Goal: Information Seeking & Learning: Compare options

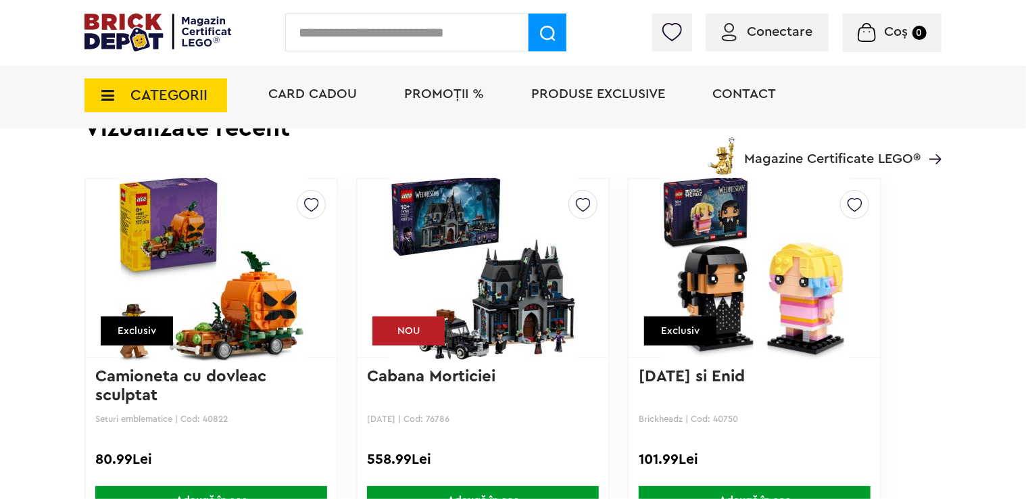
scroll to position [1352, 0]
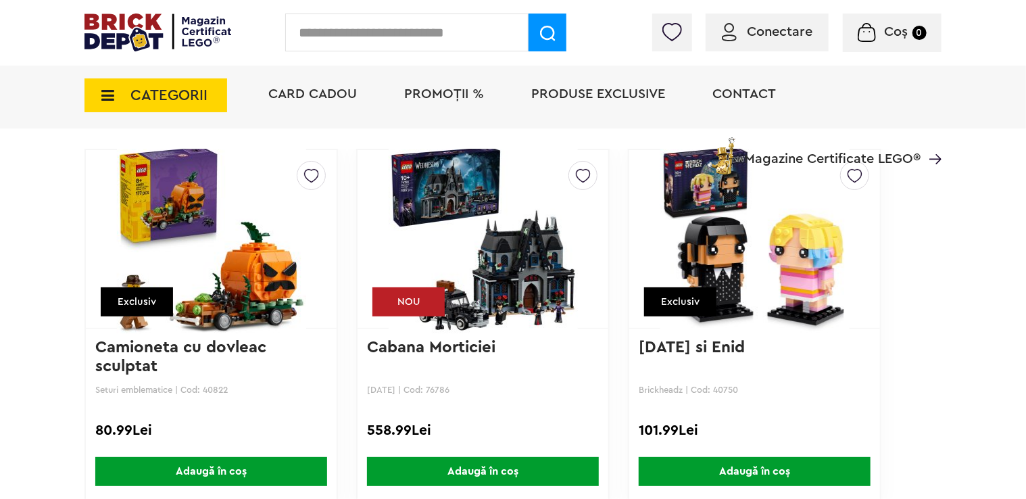
click at [929, 158] on li "Magazine Certificate LEGO®" at bounding box center [823, 151] width 237 height 46
click at [942, 159] on div "Creează o listă nouă Exclusiv Camioneta cu dovleac sculptat Seturi emblematice …" at bounding box center [513, 328] width 857 height 358
click at [937, 162] on img at bounding box center [936, 159] width 12 height 10
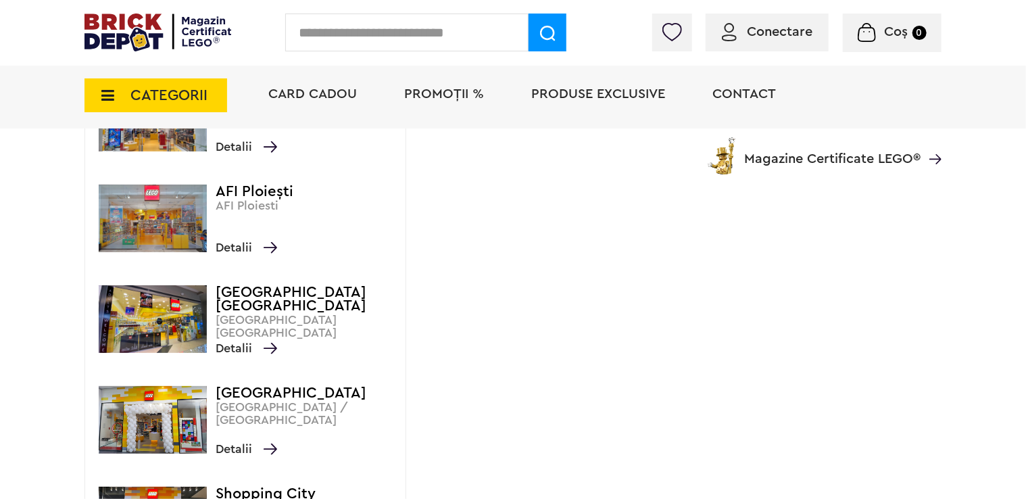
scroll to position [741, 0]
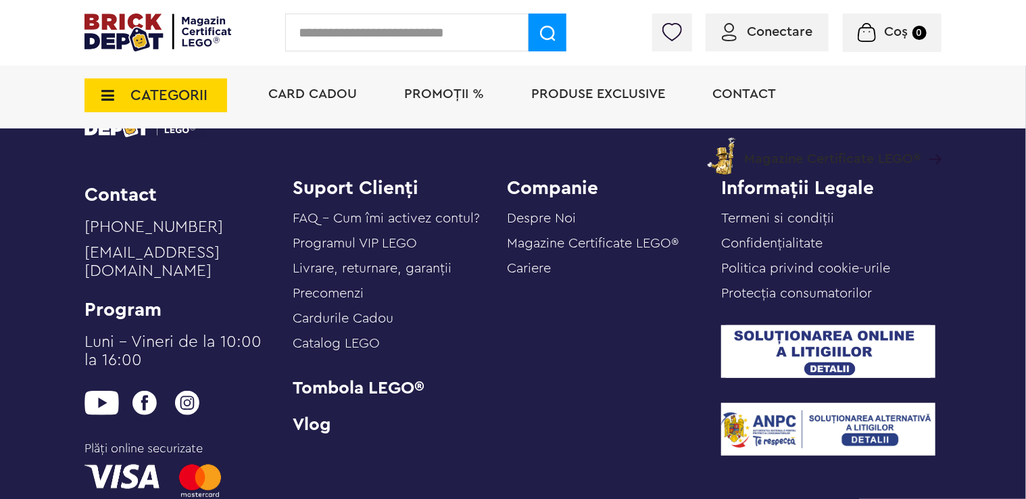
scroll to position [3040, 0]
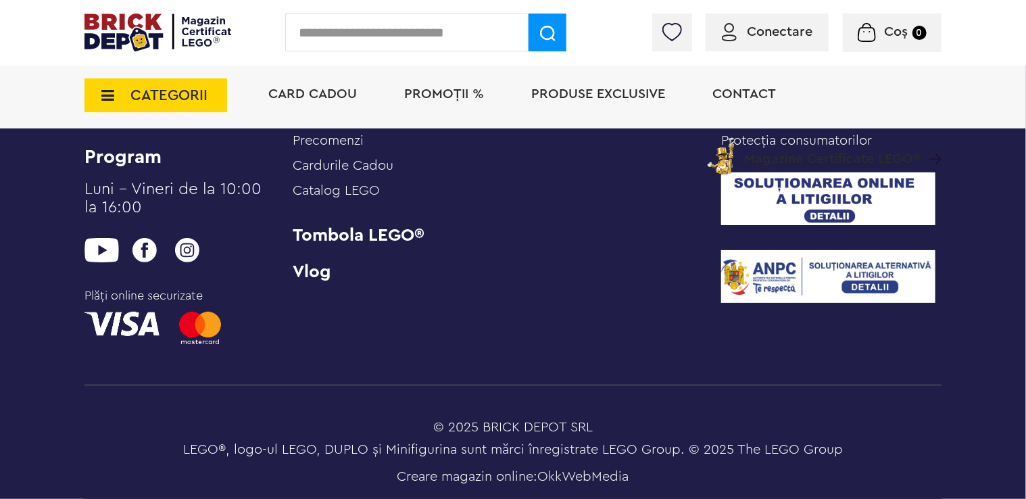
click at [181, 39] on img at bounding box center [158, 33] width 147 height 38
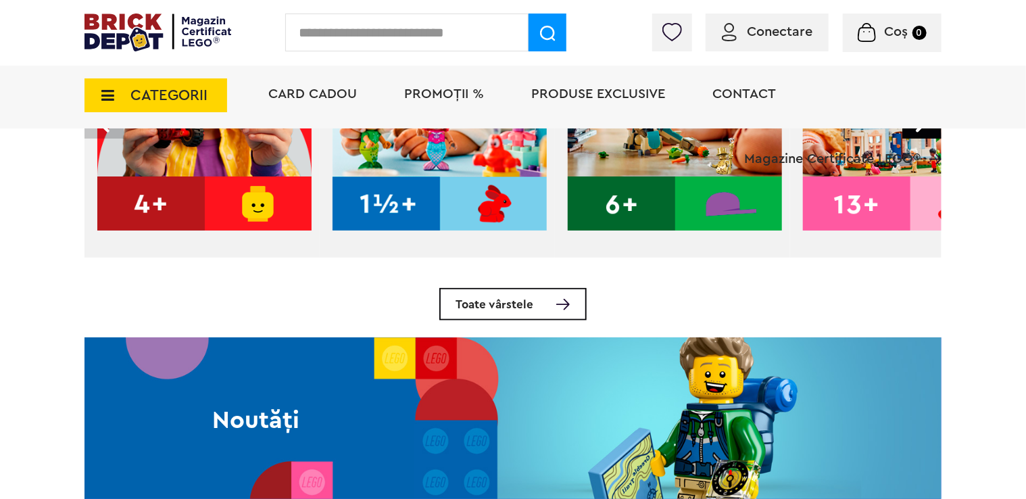
scroll to position [439, 0]
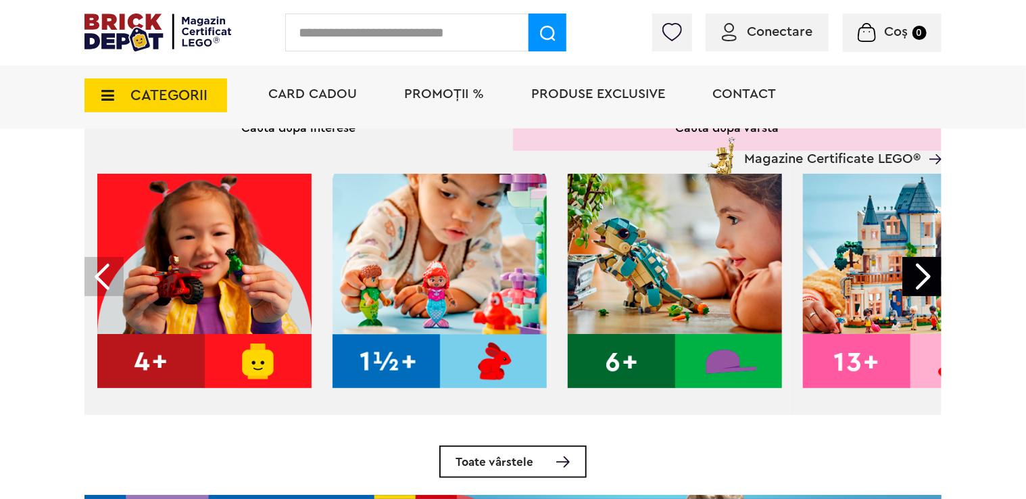
click at [922, 294] on div at bounding box center [922, 276] width 39 height 39
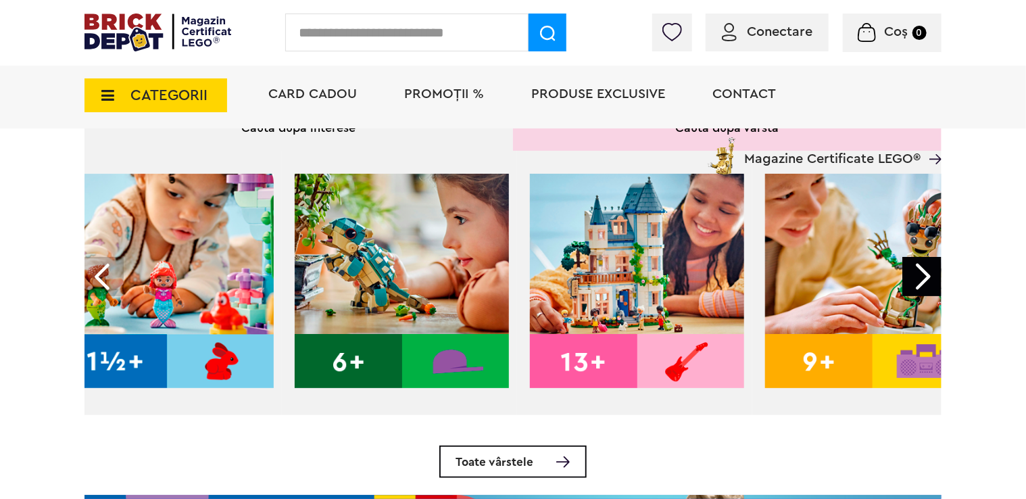
click at [922, 294] on div at bounding box center [922, 276] width 39 height 39
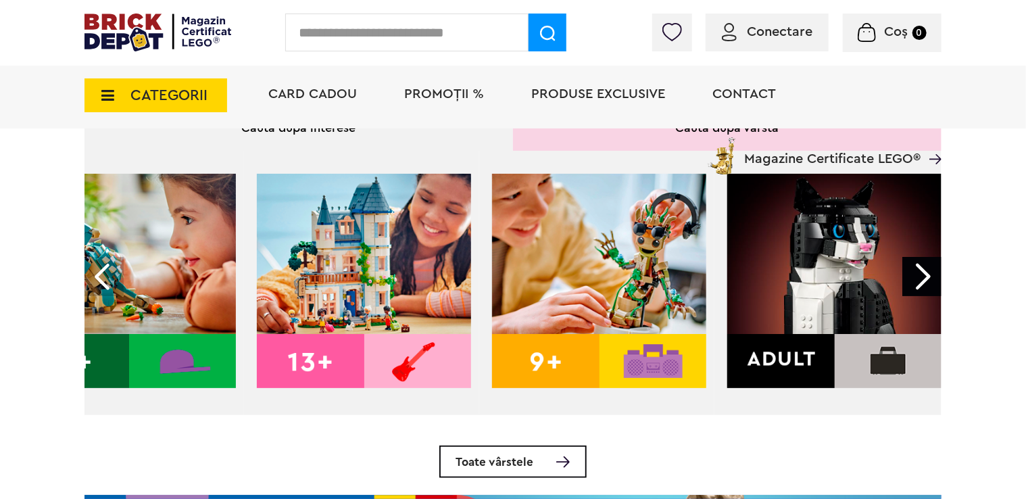
click at [922, 294] on div at bounding box center [922, 276] width 39 height 39
click at [836, 300] on img at bounding box center [835, 281] width 214 height 214
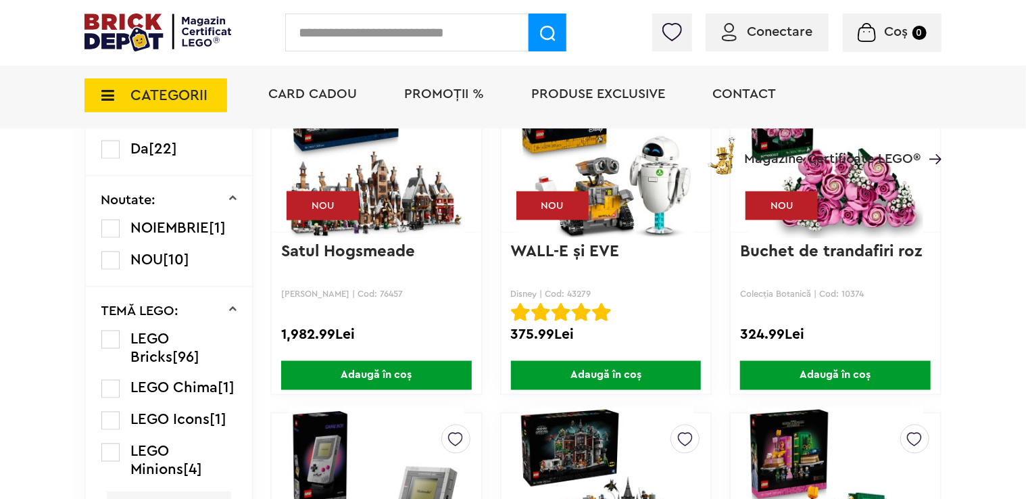
scroll to position [879, 0]
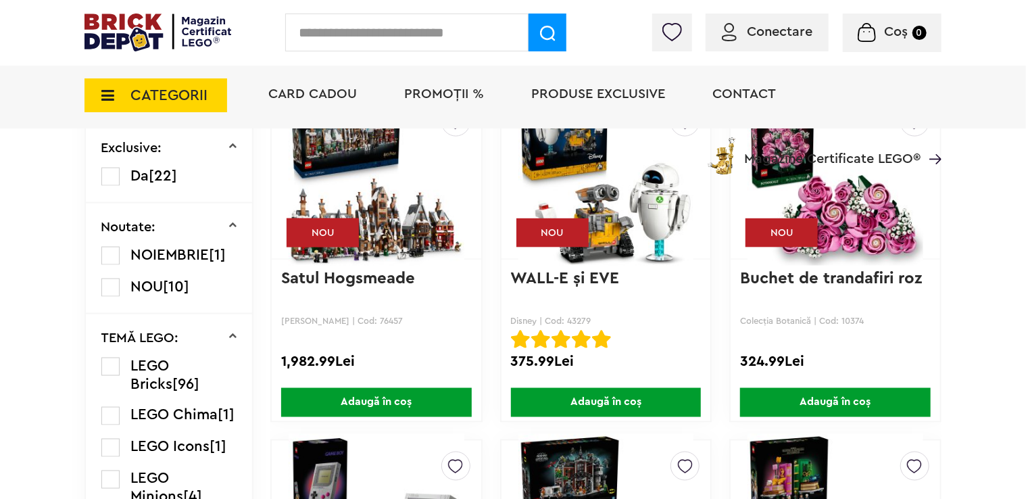
click at [847, 235] on img at bounding box center [836, 177] width 176 height 189
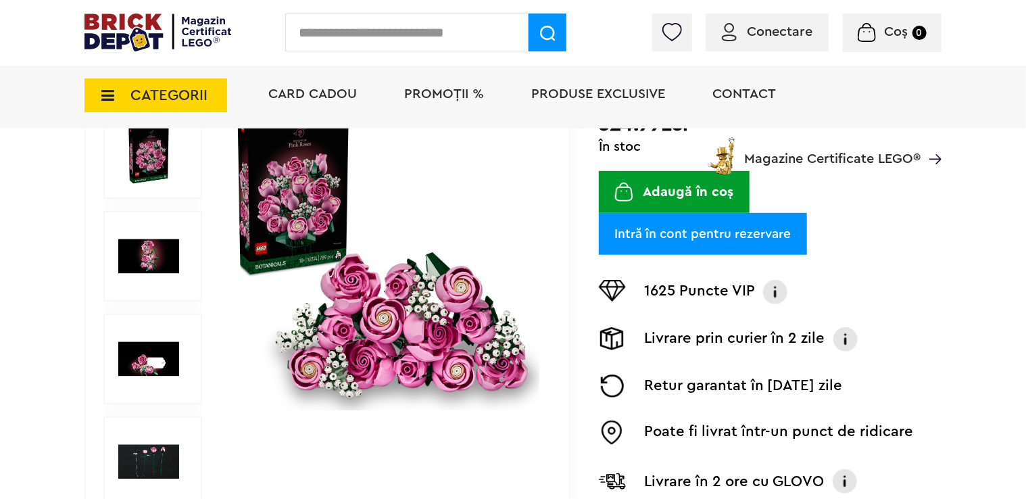
scroll to position [270, 0]
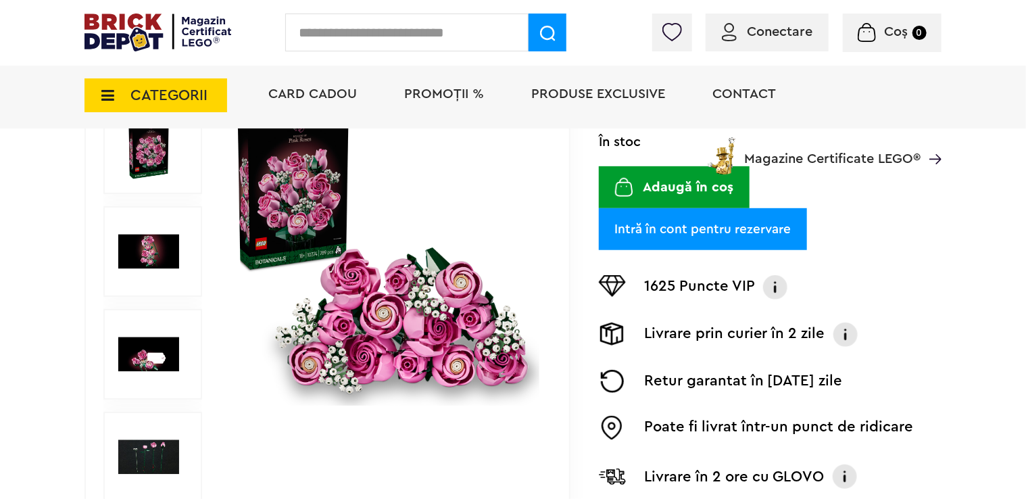
click at [159, 241] on img at bounding box center [148, 251] width 61 height 61
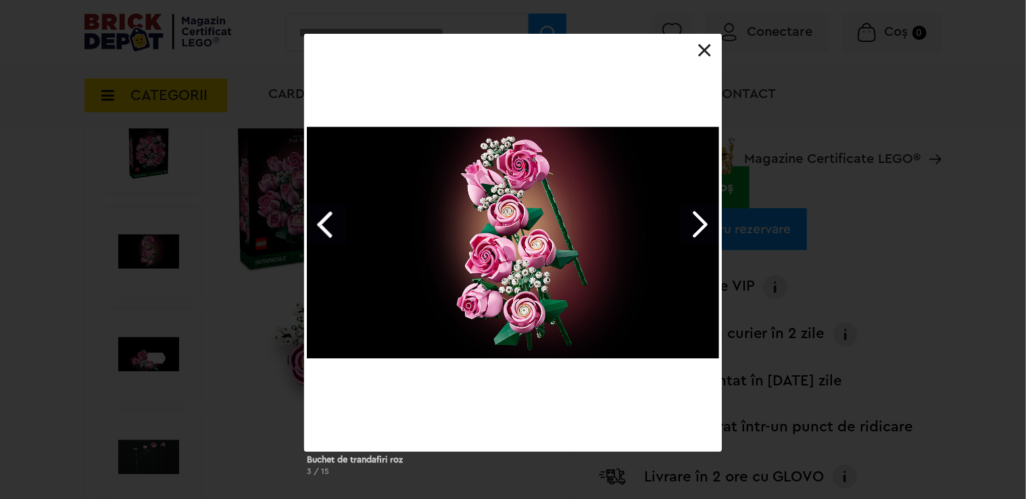
click at [694, 226] on link "Next image" at bounding box center [699, 224] width 39 height 39
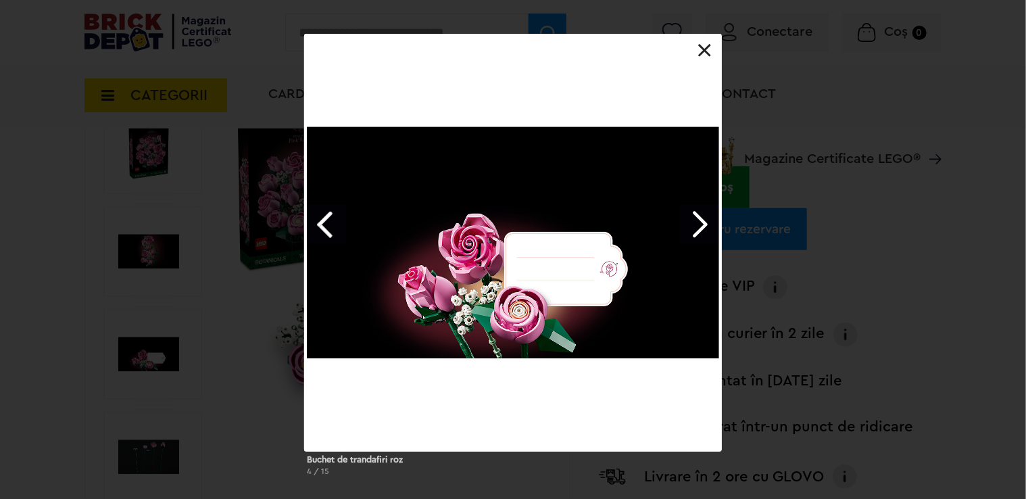
click at [694, 226] on link "Next image" at bounding box center [699, 224] width 39 height 39
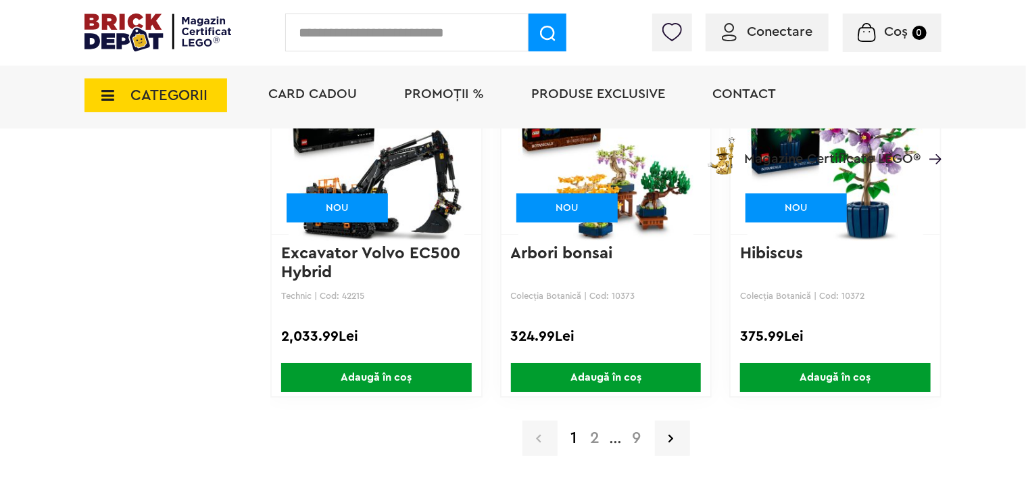
scroll to position [2299, 0]
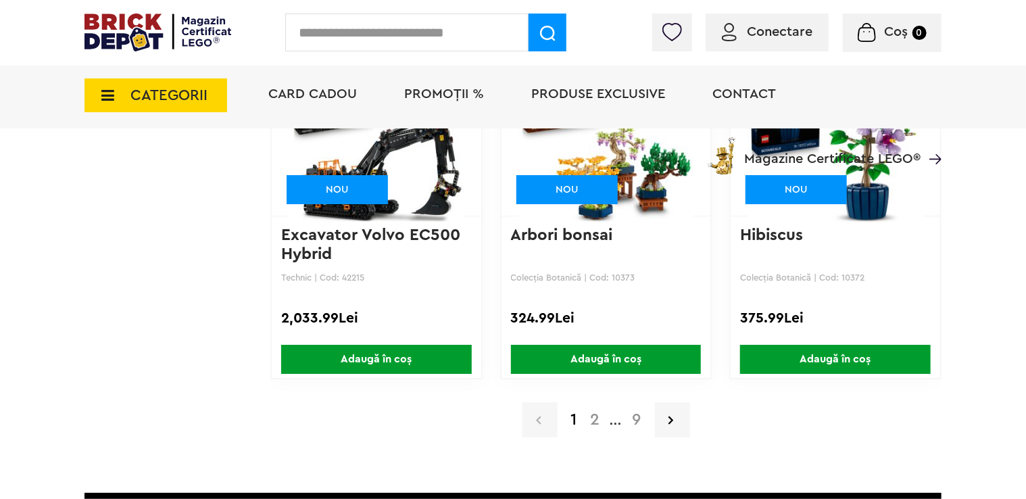
click at [600, 417] on a=Adult&order=1&page=2"] "2" at bounding box center [595, 420] width 23 height 16
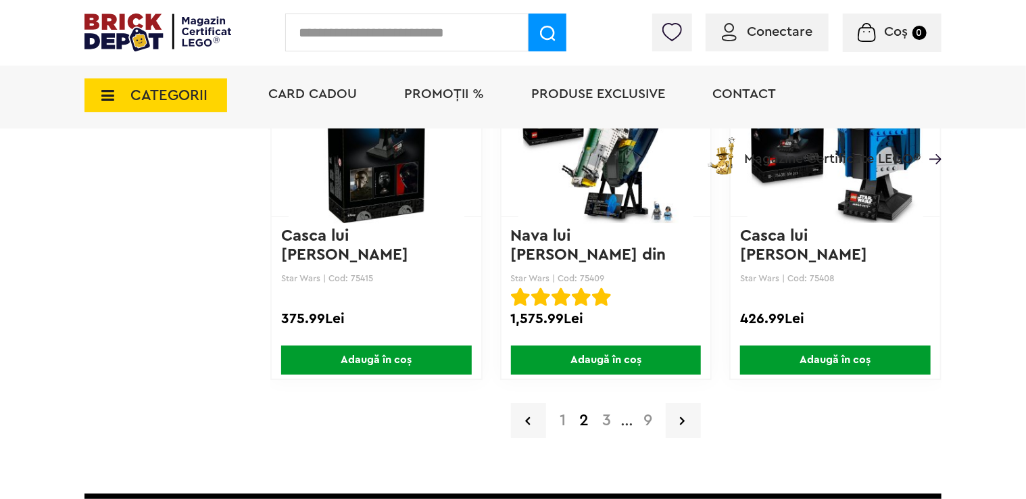
scroll to position [2299, 0]
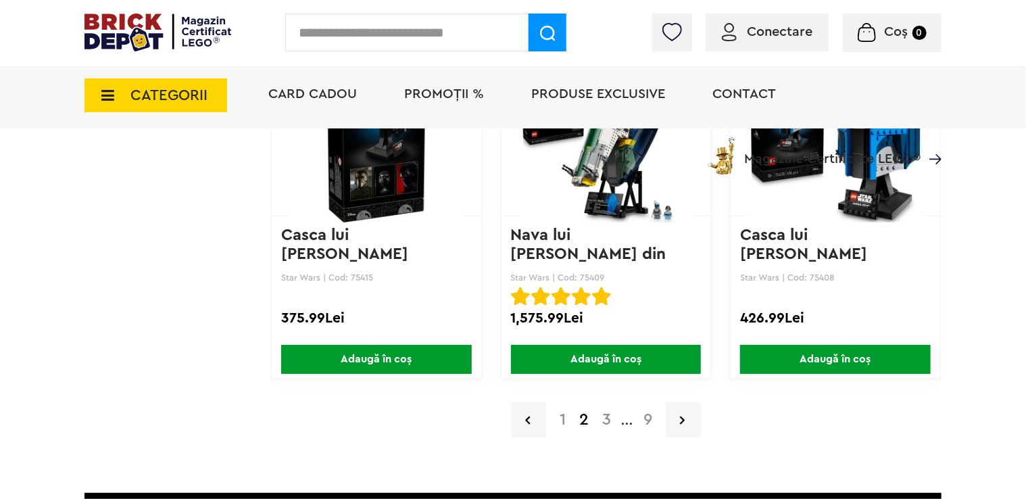
click at [609, 421] on a=Adult&order=1&page=3"] "3" at bounding box center [607, 420] width 22 height 16
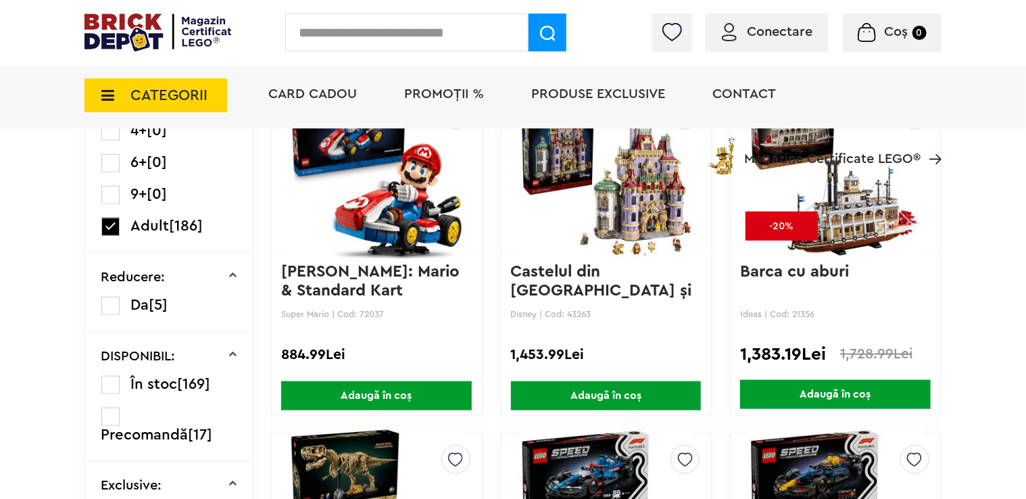
scroll to position [541, 0]
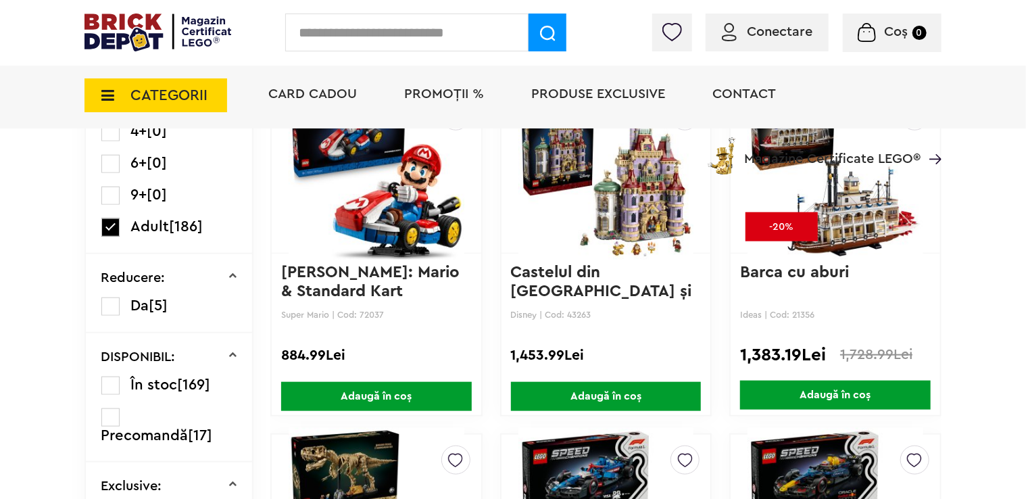
click at [559, 186] on img at bounding box center [607, 171] width 176 height 189
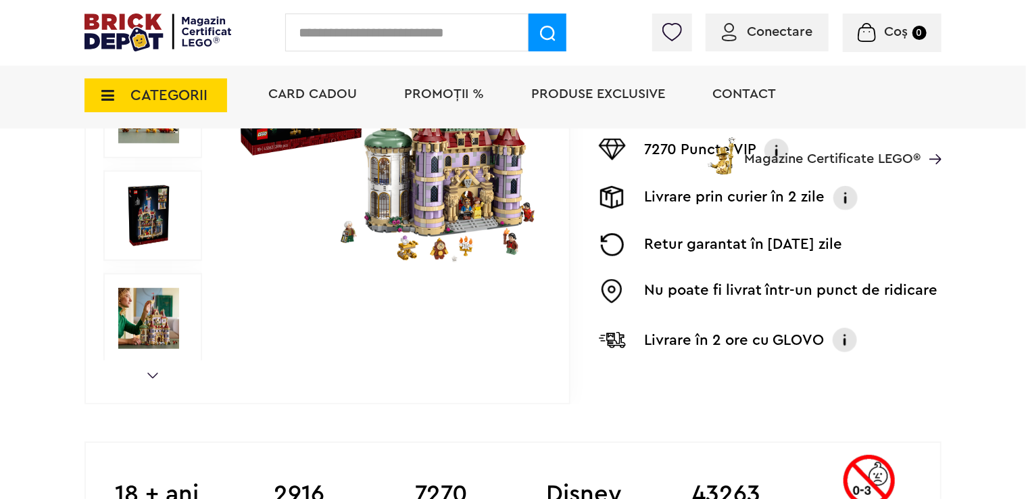
scroll to position [439, 0]
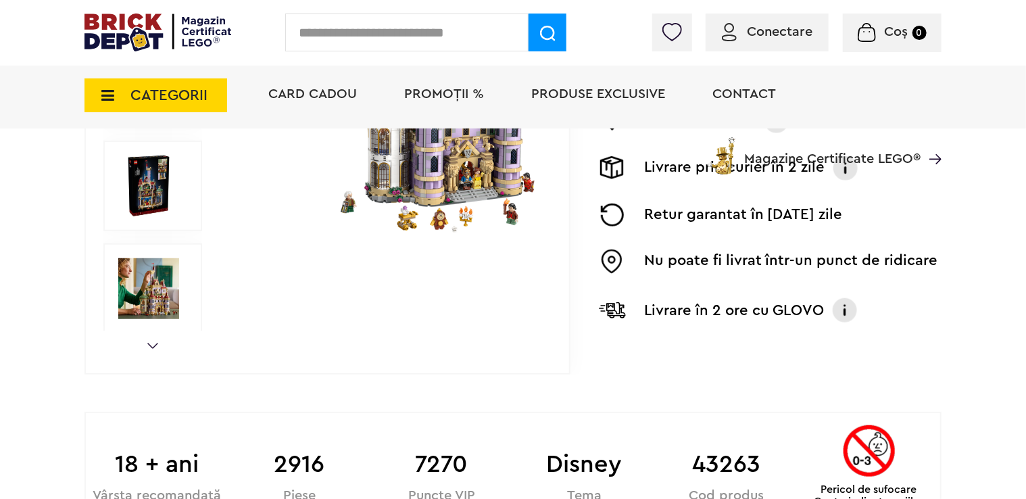
click at [148, 348] on link "Next" at bounding box center [152, 346] width 11 height 6
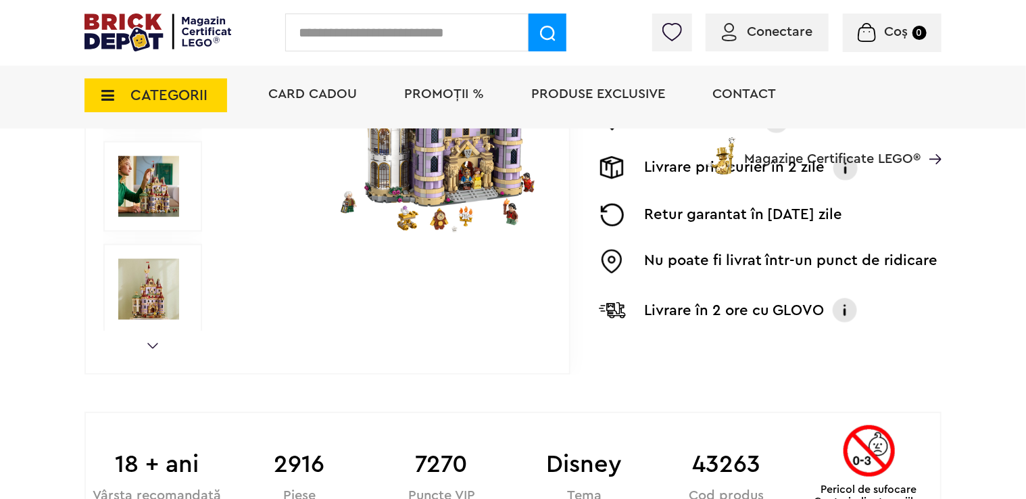
click at [148, 348] on link "Next" at bounding box center [152, 346] width 11 height 6
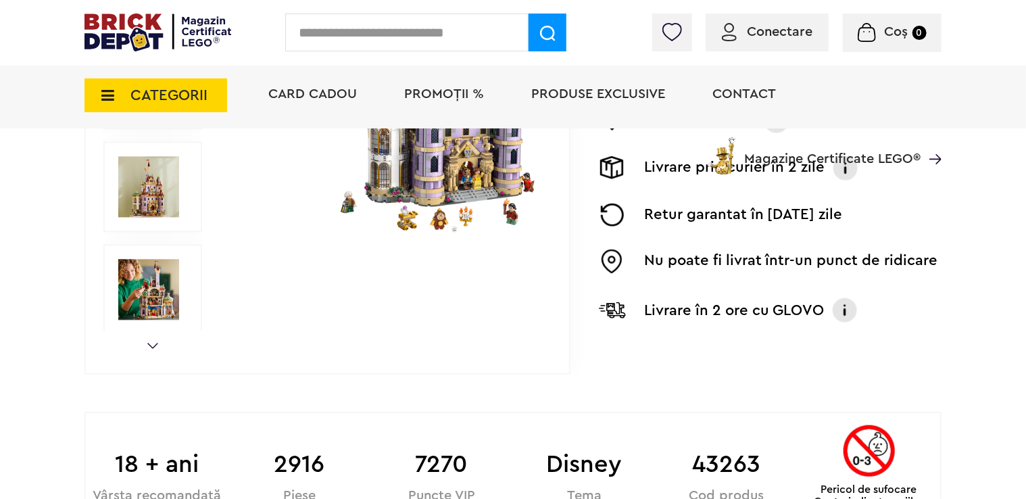
click at [148, 348] on link "Next" at bounding box center [152, 346] width 11 height 6
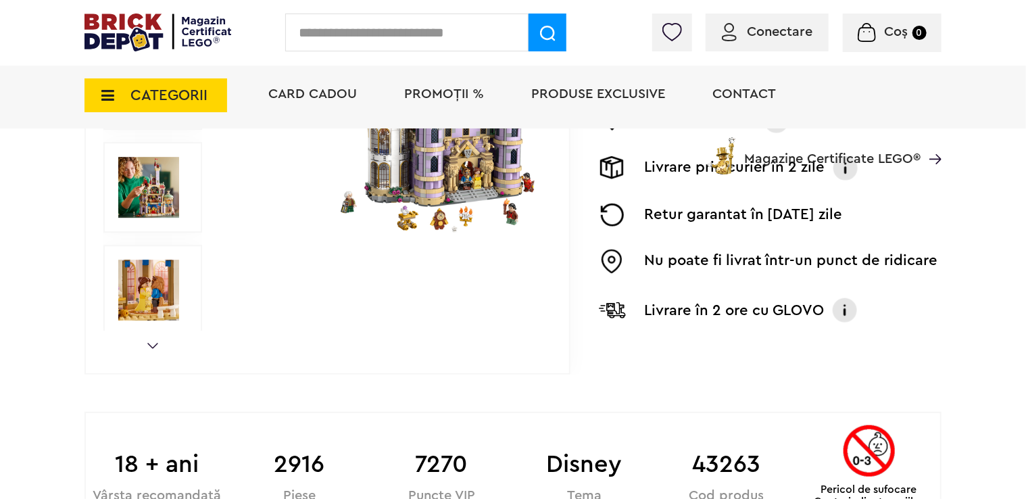
click at [153, 202] on img at bounding box center [148, 187] width 61 height 61
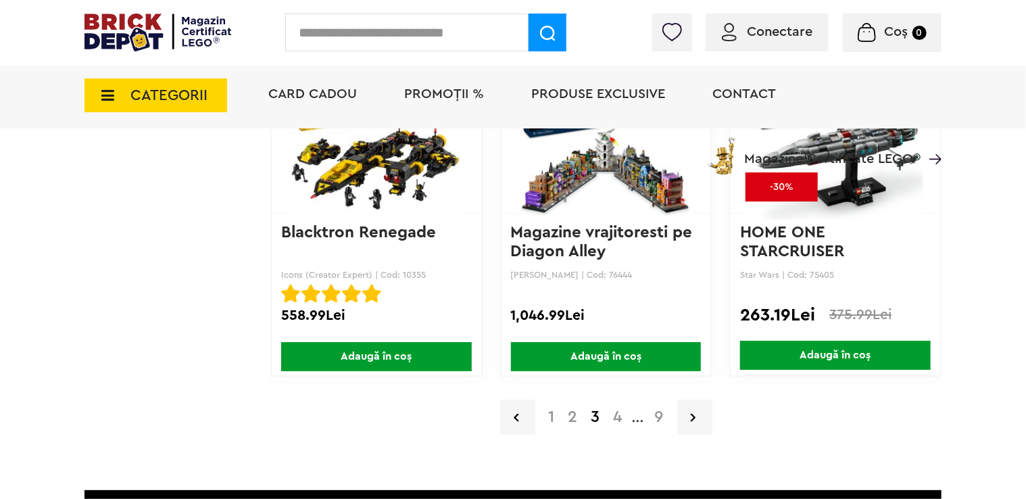
scroll to position [2367, 0]
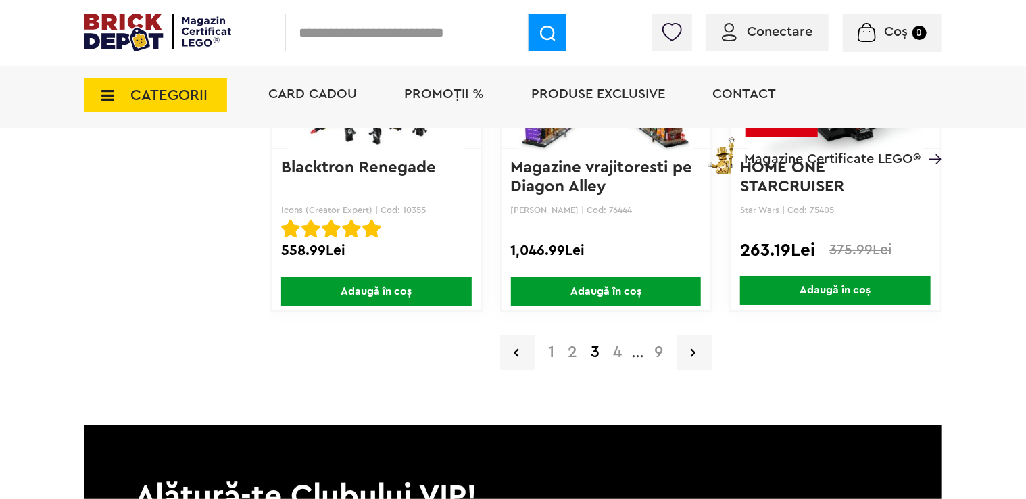
click at [615, 348] on a=Adult&order=1&page=4"] "4" at bounding box center [618, 352] width 22 height 16
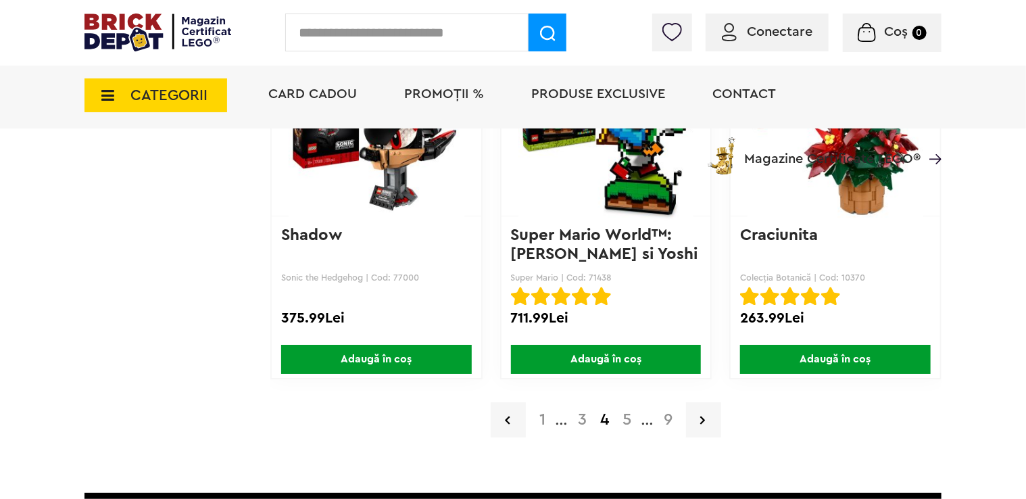
scroll to position [2164, 0]
